Goal: Task Accomplishment & Management: Use online tool/utility

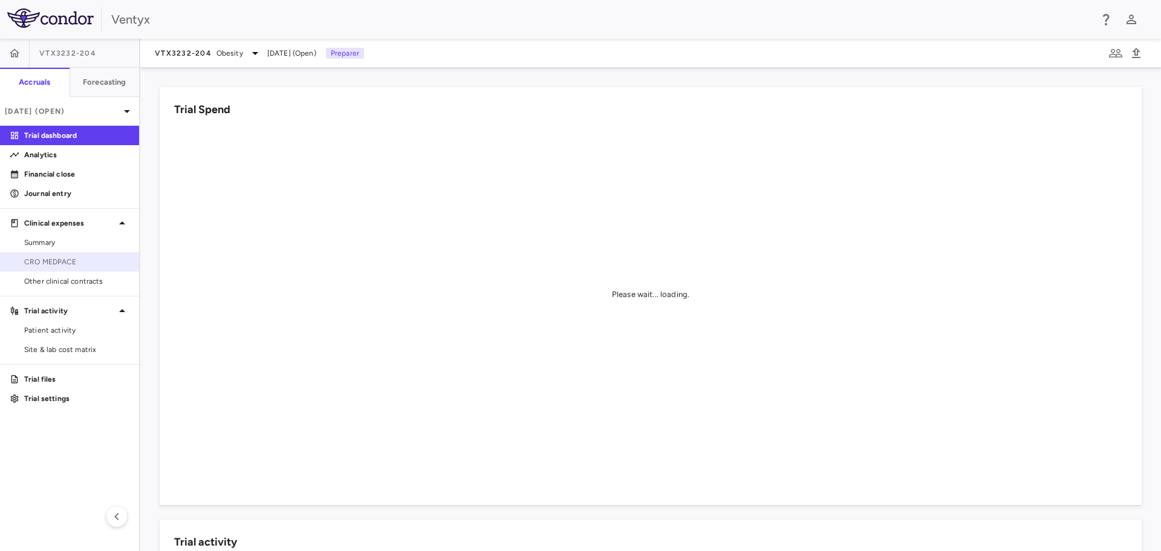
click at [28, 265] on span "CRO MEDPACE" at bounding box center [76, 261] width 105 height 11
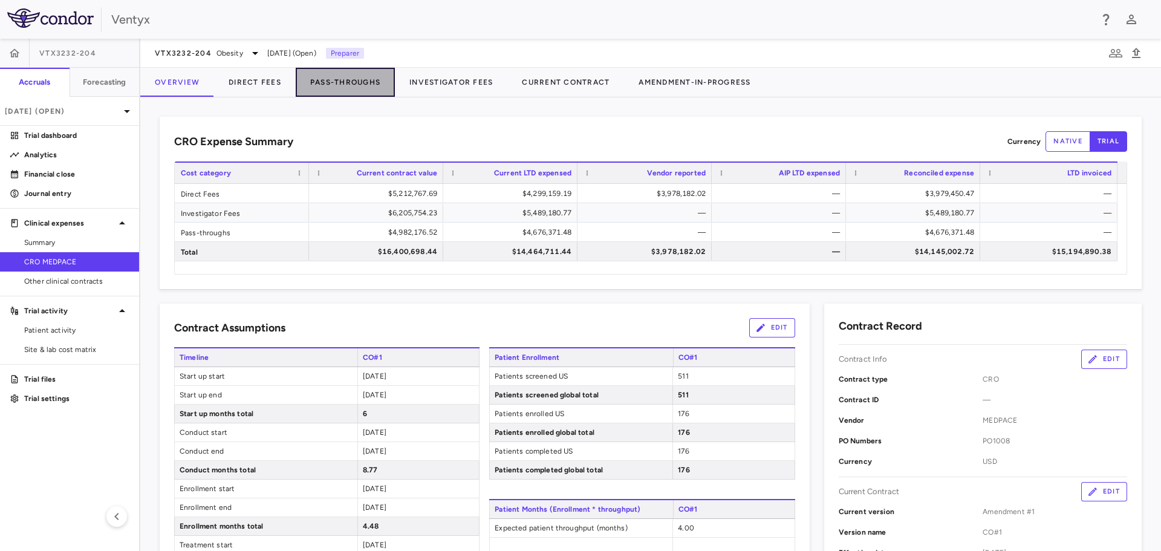
click at [358, 80] on button "Pass-Throughs" at bounding box center [345, 82] width 99 height 29
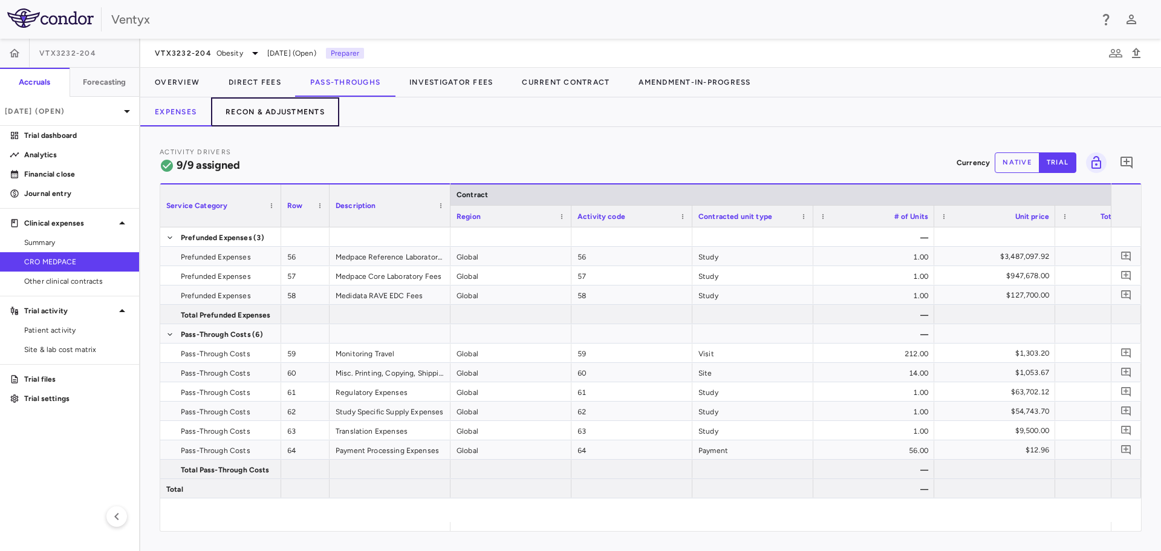
click at [274, 120] on button "Recon & Adjustments" at bounding box center [275, 111] width 128 height 29
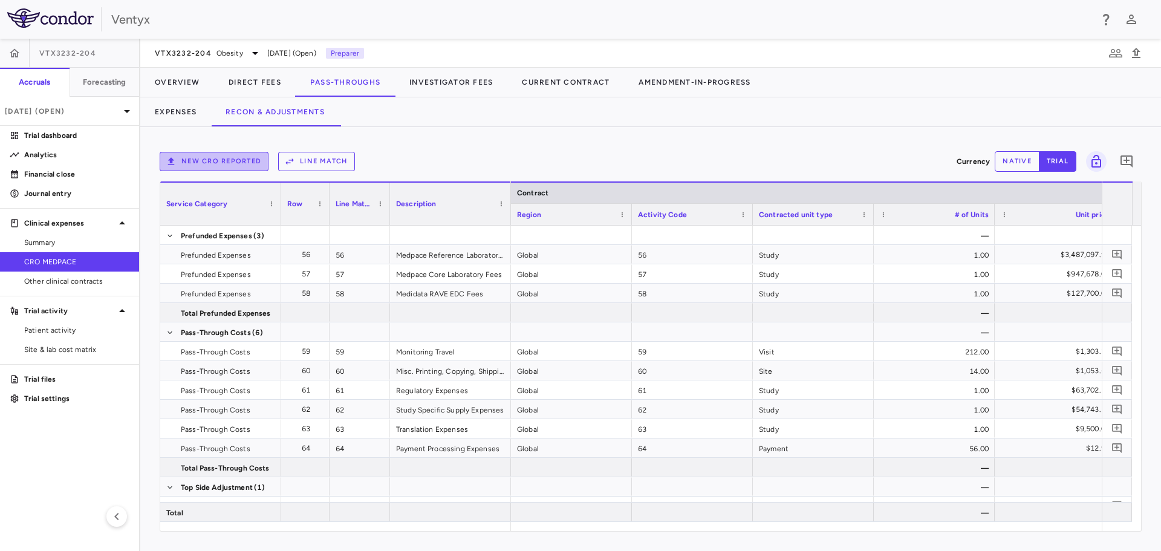
click at [185, 156] on button "New CRO reported" at bounding box center [214, 161] width 109 height 19
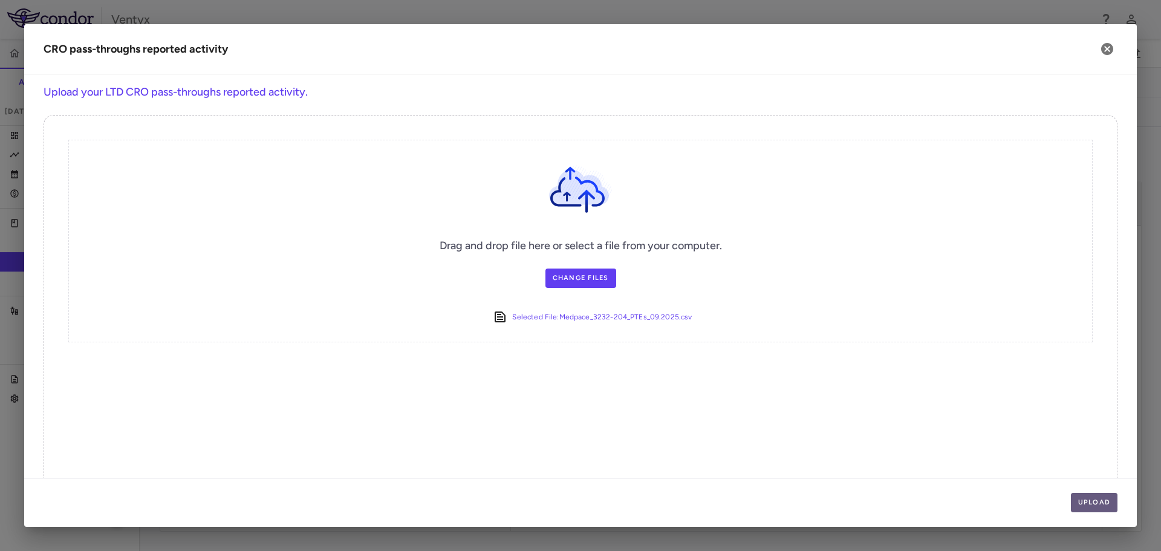
click at [1097, 504] on button "Upload" at bounding box center [1094, 502] width 47 height 19
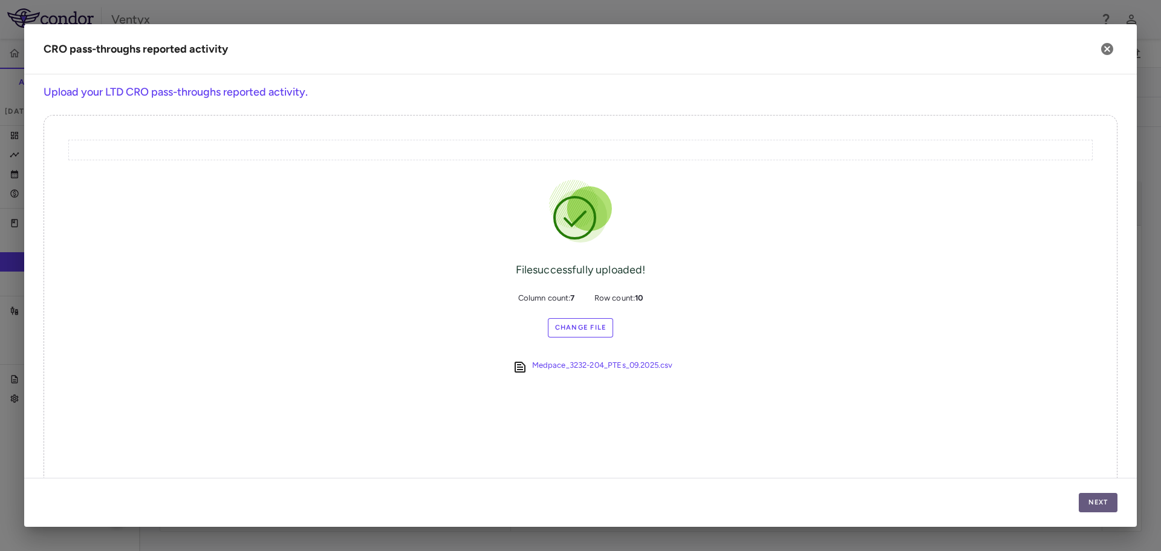
click at [1085, 508] on button "Next" at bounding box center [1098, 502] width 39 height 19
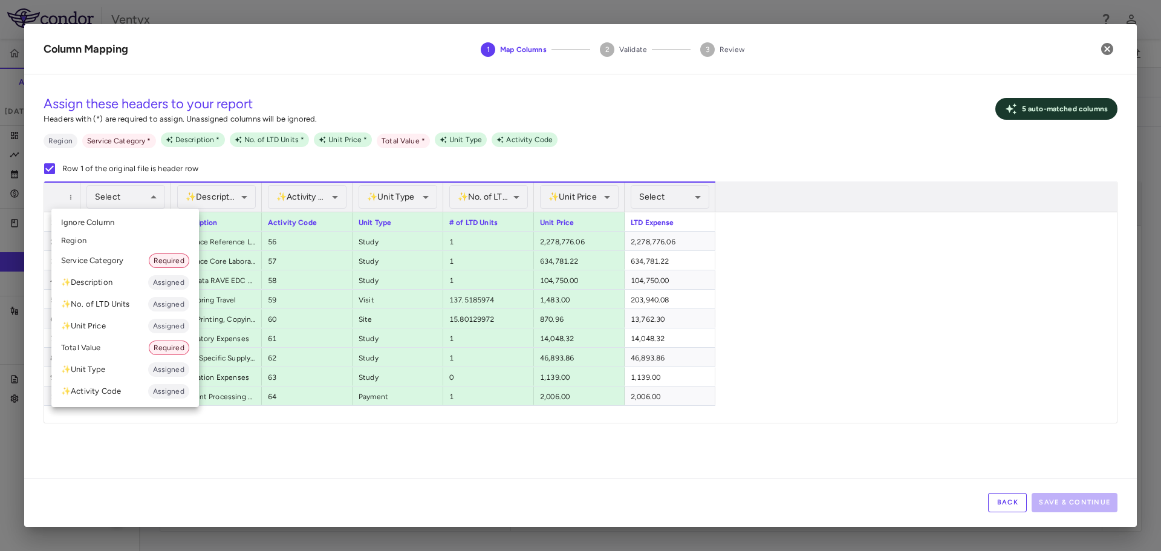
click at [109, 259] on li "Service Category Required" at bounding box center [125, 261] width 148 height 22
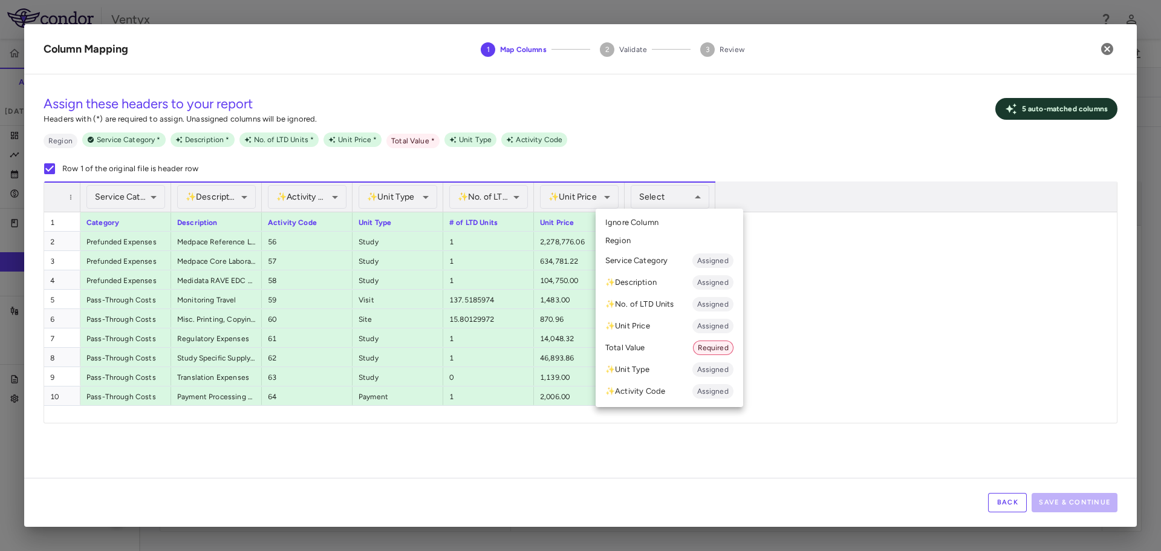
click at [674, 345] on li "Total Value Required" at bounding box center [670, 348] width 148 height 22
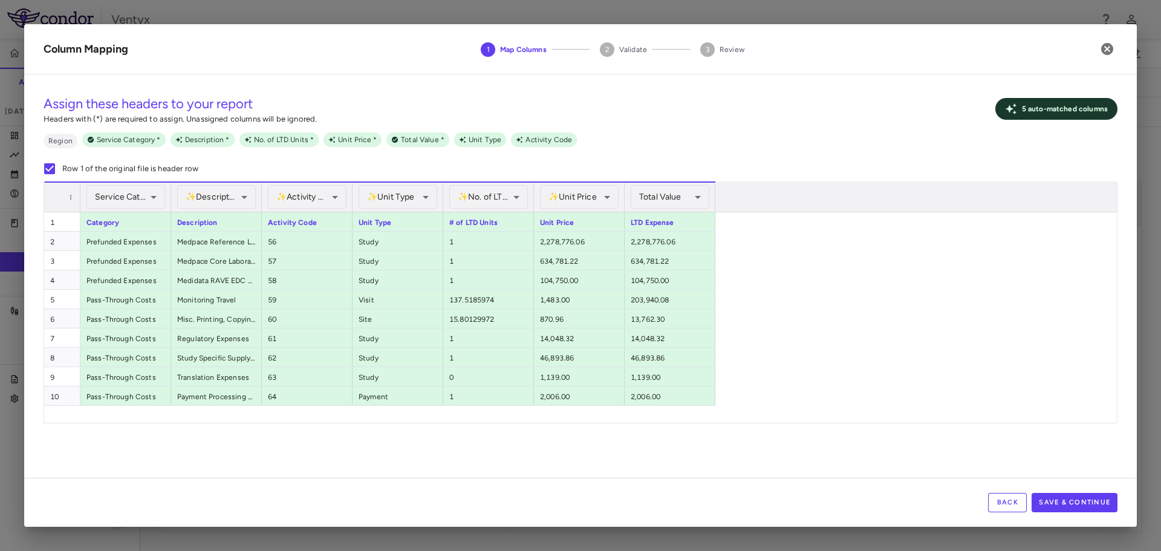
click at [951, 337] on div "1 Category Description Activity Code Unit Type # of LTD Units Unit Price LTD Ex…" at bounding box center [580, 317] width 1073 height 210
click at [1068, 497] on button "Save & Continue" at bounding box center [1074, 502] width 86 height 19
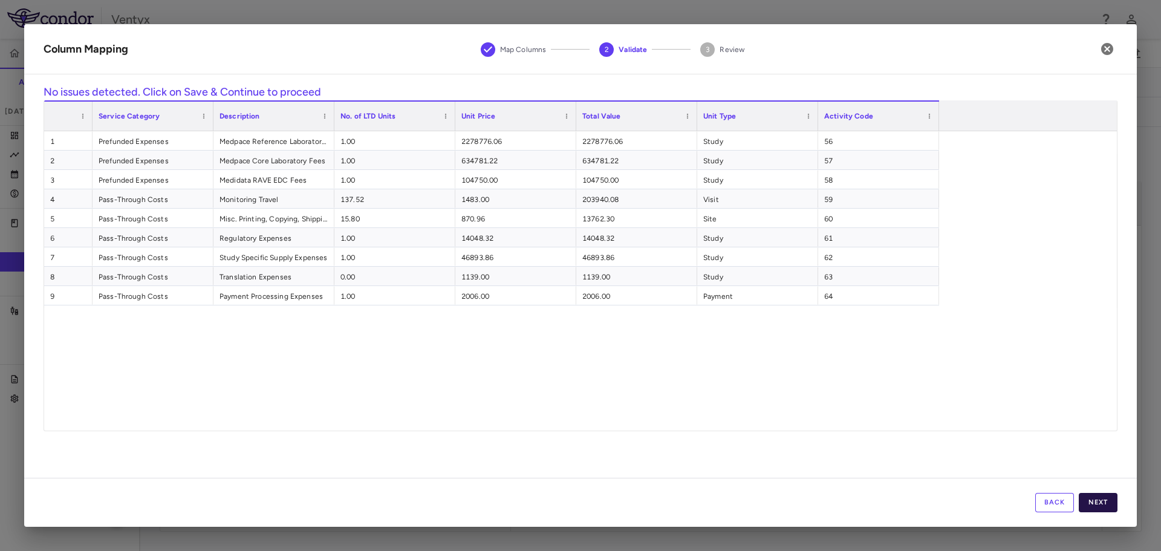
click at [1092, 495] on button "Next" at bounding box center [1098, 502] width 39 height 19
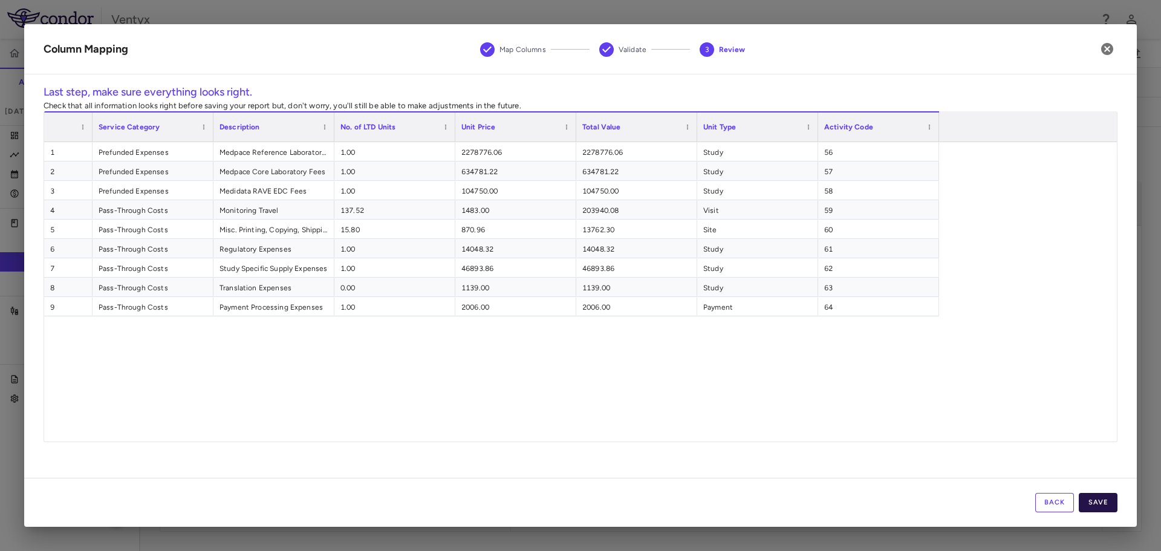
click at [1099, 502] on button "Save" at bounding box center [1098, 502] width 39 height 19
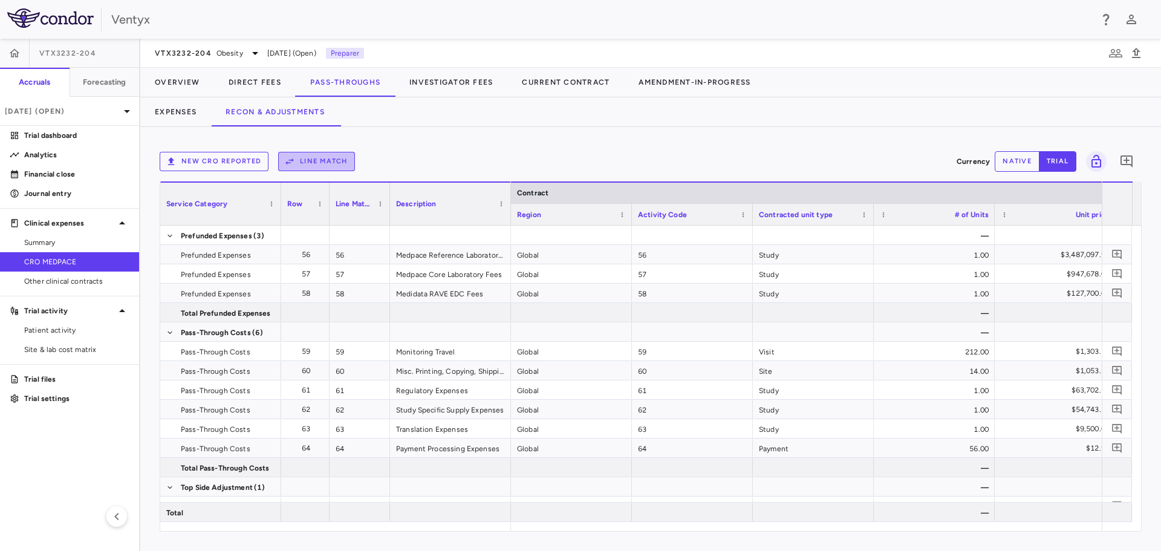
click at [308, 164] on button "Line Match" at bounding box center [316, 161] width 77 height 19
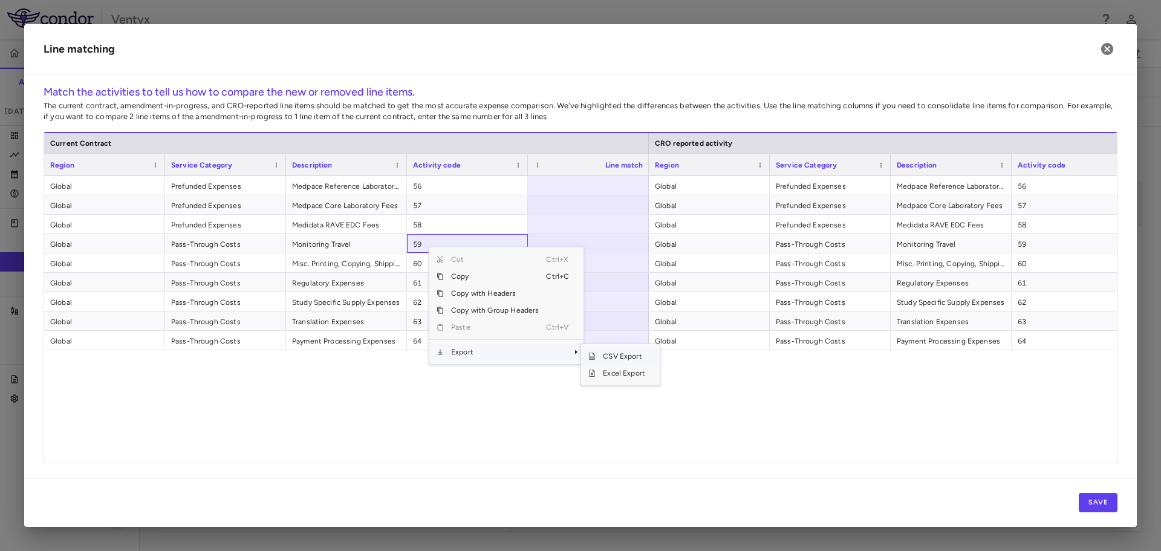
click at [615, 359] on span "CSV Export" at bounding box center [624, 356] width 57 height 17
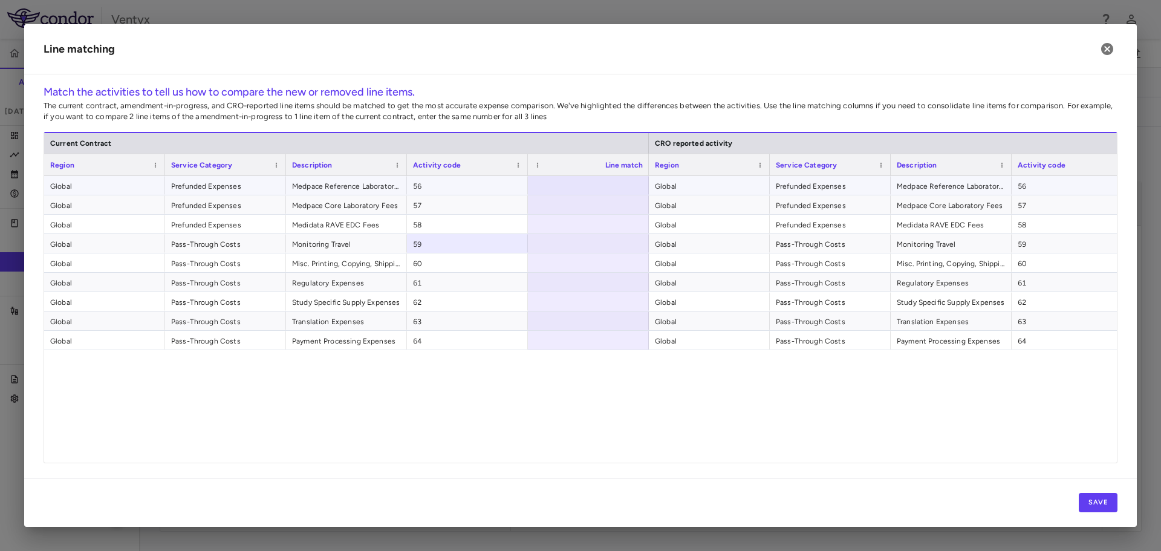
click at [567, 186] on div at bounding box center [588, 185] width 121 height 19
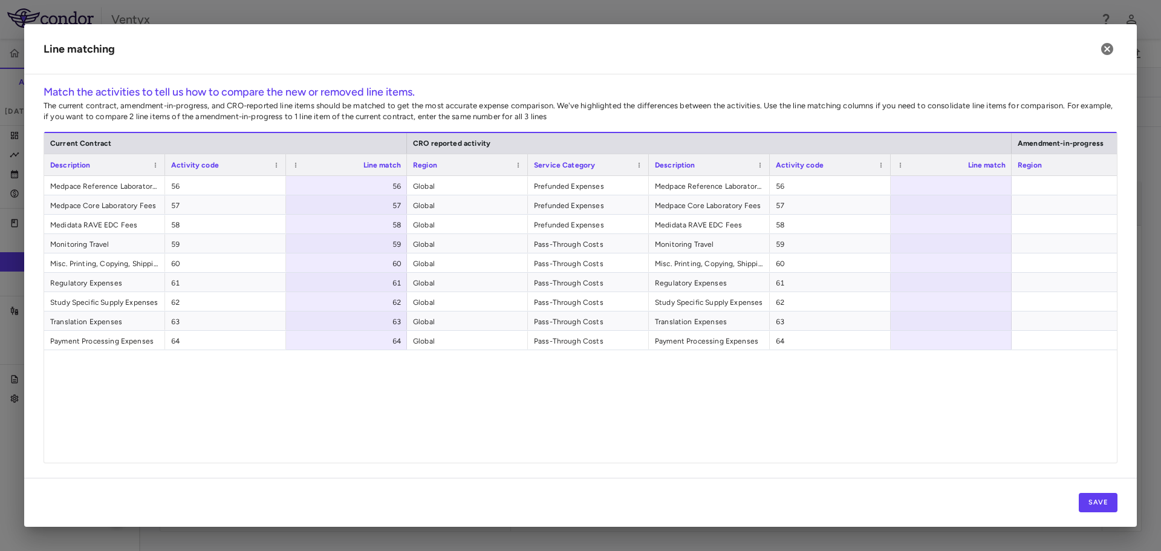
click at [972, 175] on div "Line match" at bounding box center [951, 164] width 109 height 21
click at [967, 181] on div at bounding box center [951, 185] width 121 height 19
type input "**********"
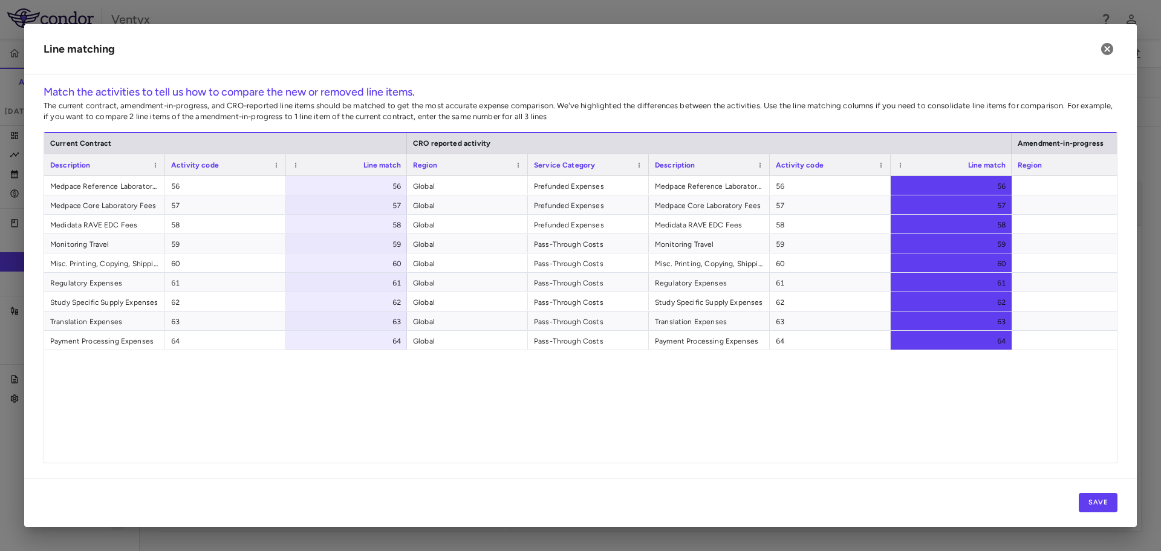
click at [944, 425] on div "Global Prefunded Expenses Medpace Reference Laboratory Fees 56 56 Global Prefun…" at bounding box center [580, 315] width 1073 height 278
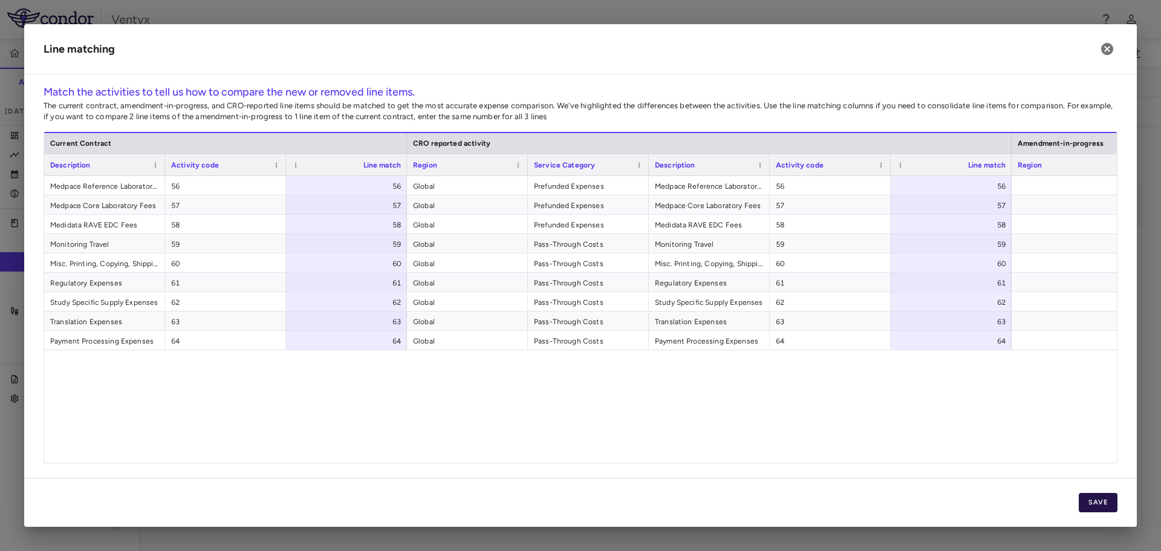
click at [1097, 508] on button "Save" at bounding box center [1098, 502] width 39 height 19
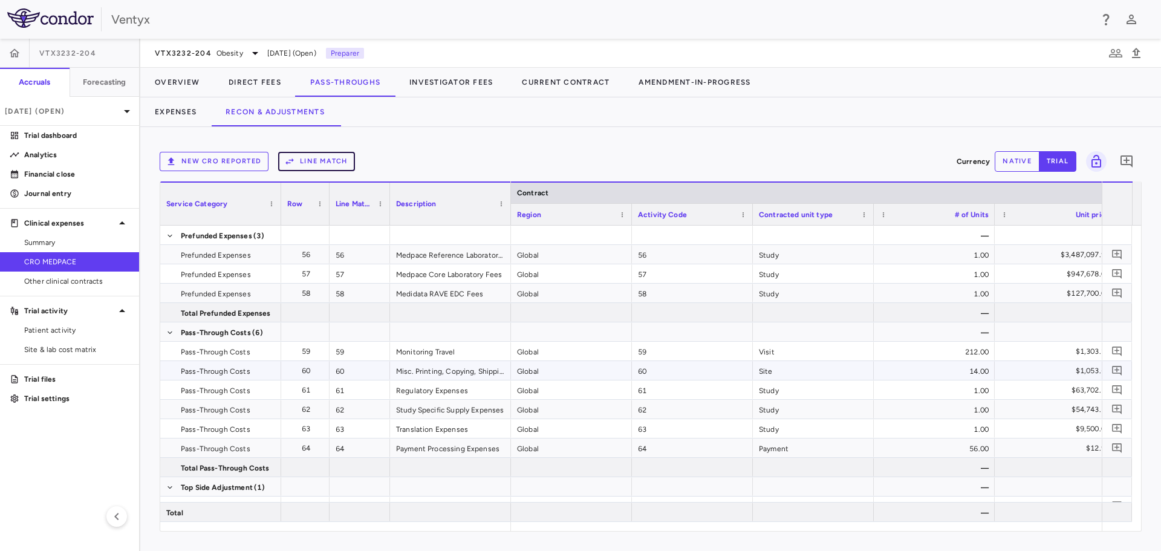
scroll to position [0, 41]
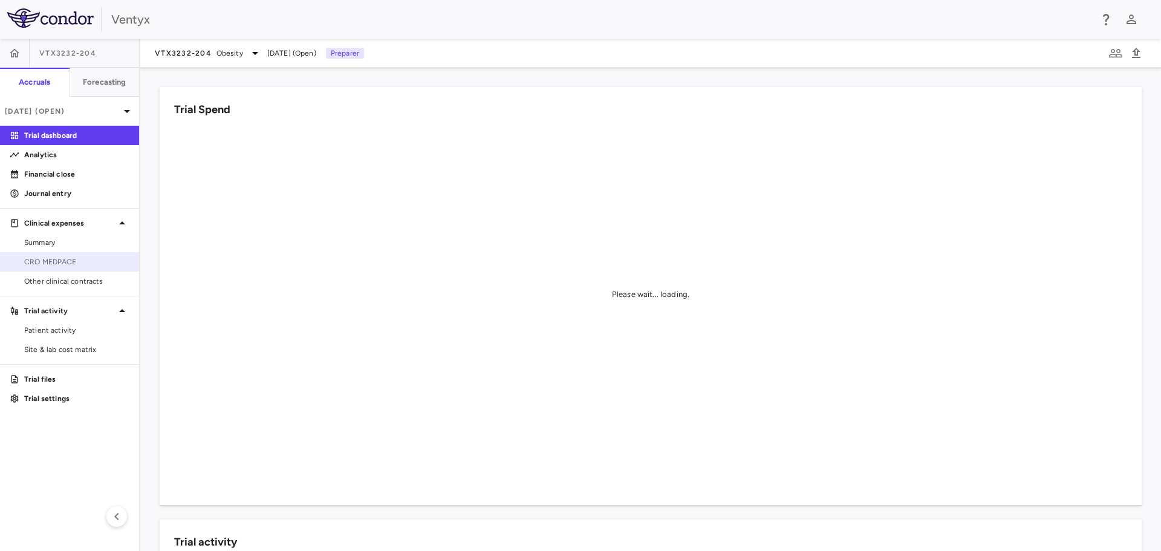
click at [25, 258] on span "CRO MEDPACE" at bounding box center [76, 261] width 105 height 11
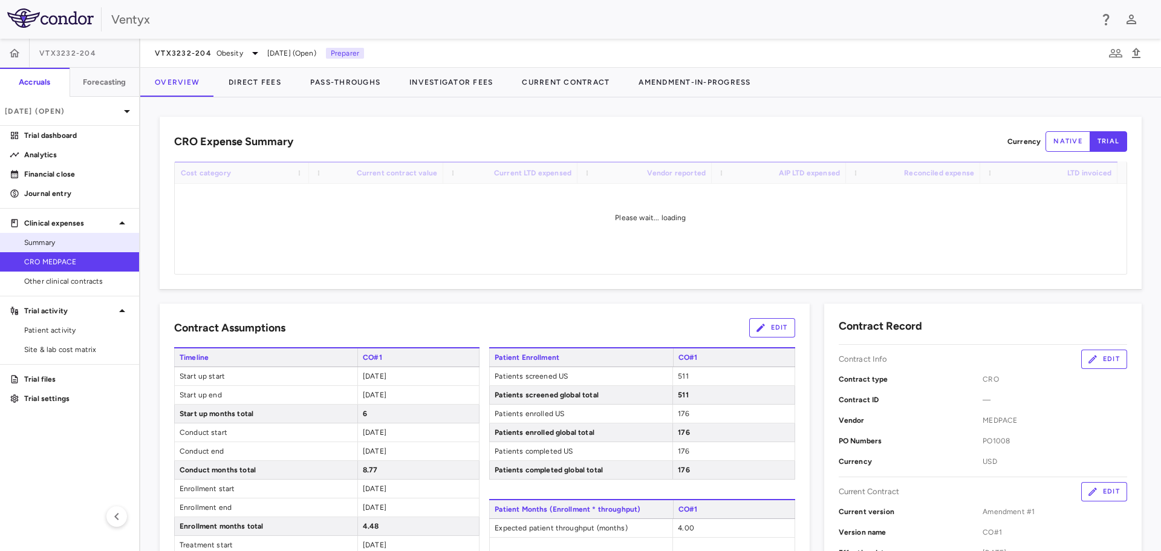
click at [40, 237] on span "Summary" at bounding box center [76, 242] width 105 height 11
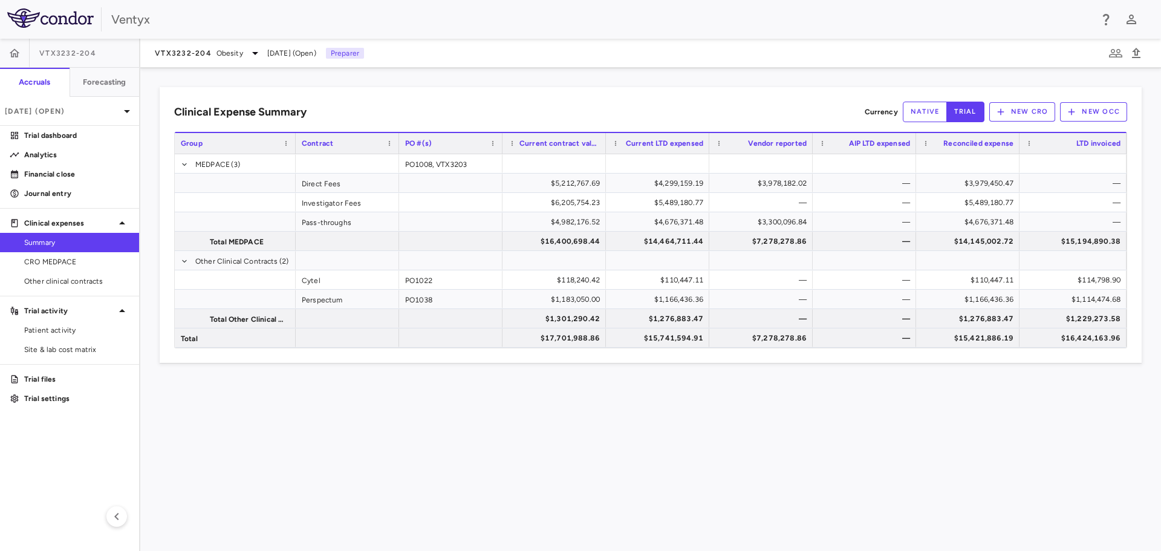
click at [284, 436] on div "Clinical Expense Summary Currency native trial New CRO New OCC Drag here to set…" at bounding box center [650, 309] width 1021 height 483
